Goal: Check status

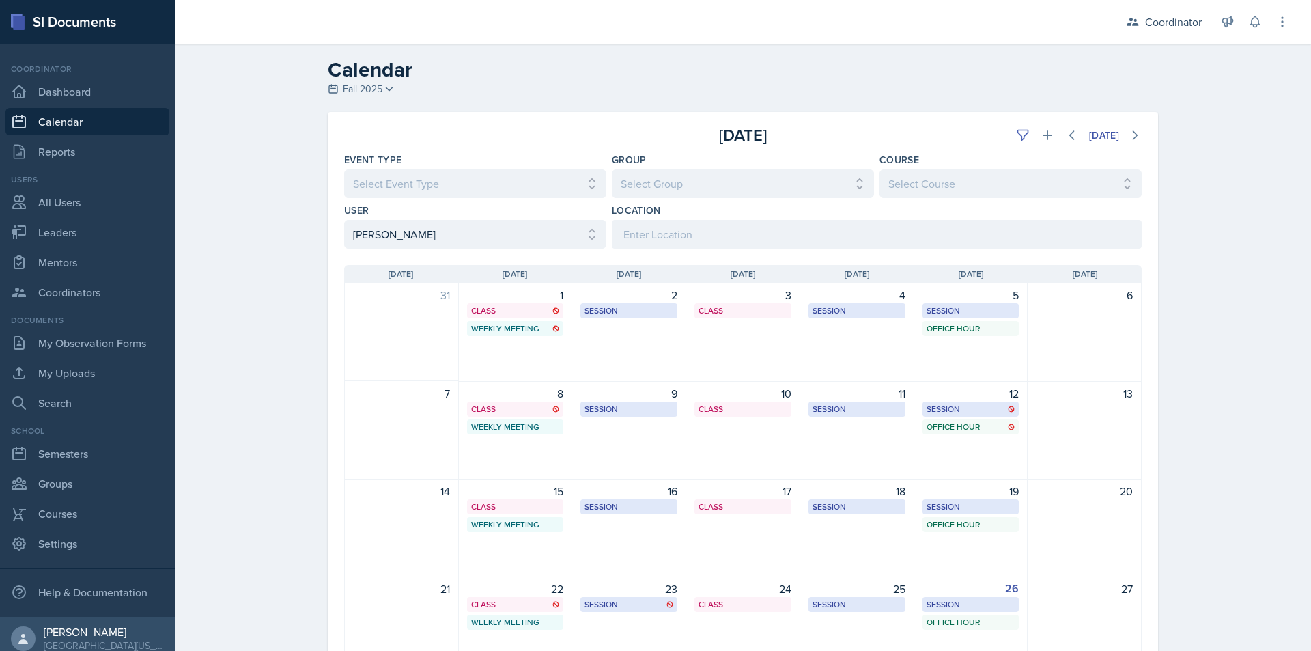
select select "481202eb-b246-4b62-a80e-9d17d239237b"
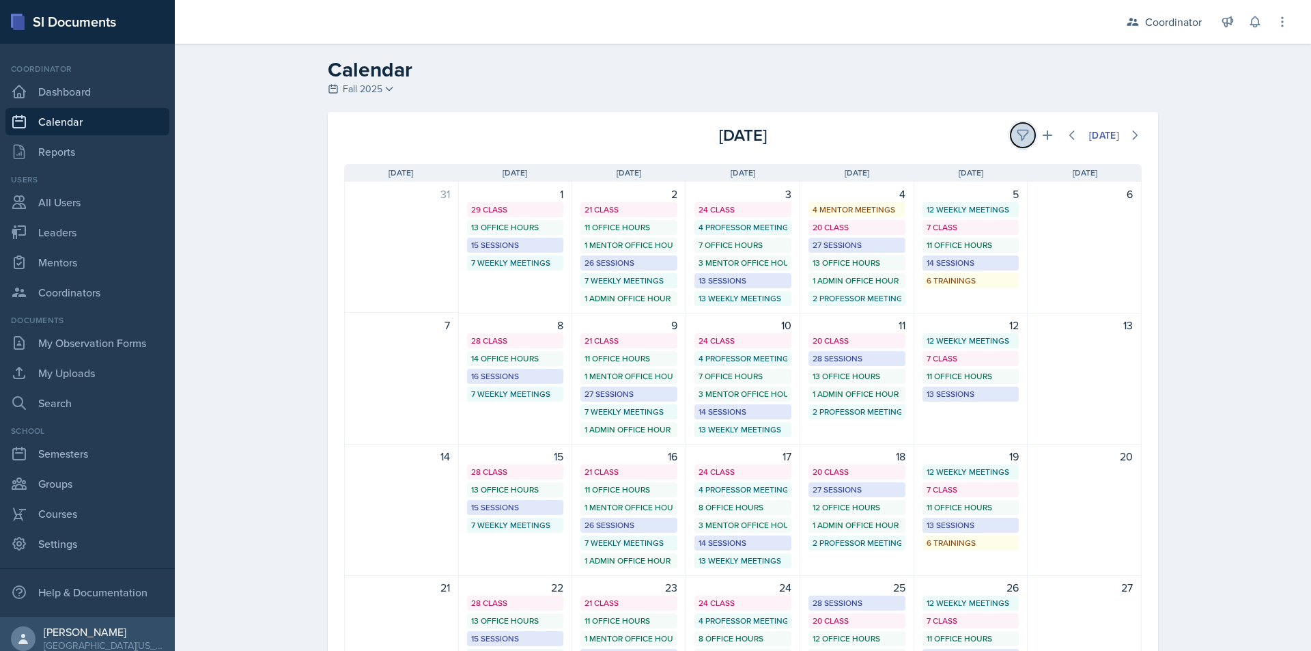
click at [1024, 141] on button at bounding box center [1023, 135] width 25 height 25
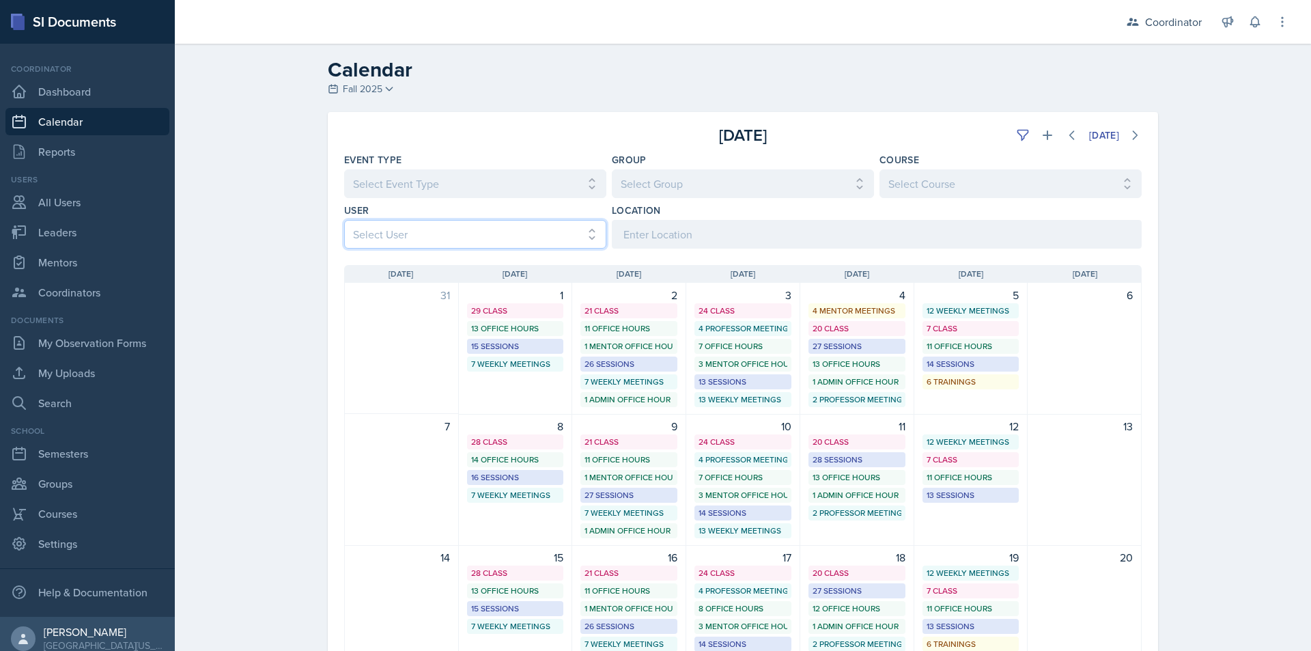
click at [501, 232] on select "Select User All Adam McDougal Aley Perez Anna McGill Bella Clifton Bram O'Neil …" at bounding box center [475, 234] width 262 height 29
select select "9f350877-f3fb-4963-8610-b50c6b9ff4c9"
click at [344, 220] on select "Select User All Adam McDougal Aley Perez Anna McGill Bella Clifton Bram O'Neil …" at bounding box center [475, 234] width 262 height 29
